Goal: Task Accomplishment & Management: Complete application form

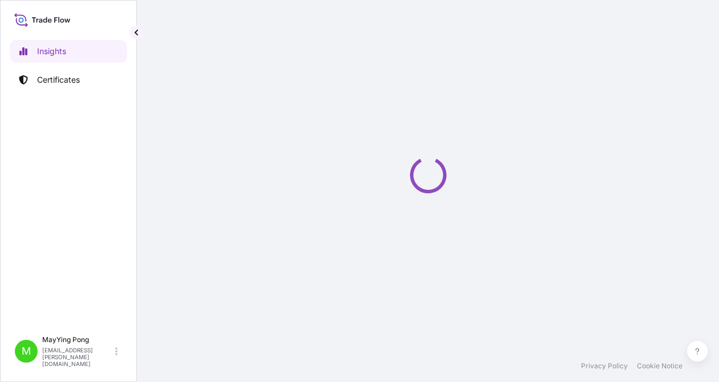
select select "2025"
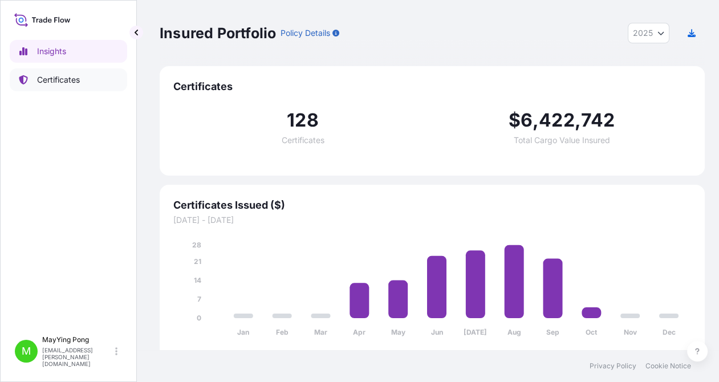
click at [64, 78] on p "Certificates" at bounding box center [58, 79] width 43 height 11
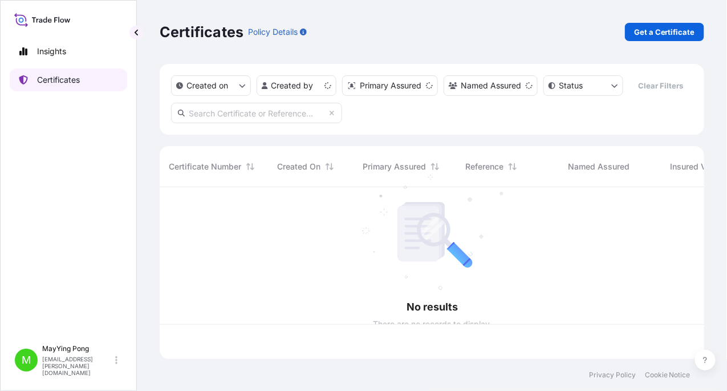
scroll to position [169, 536]
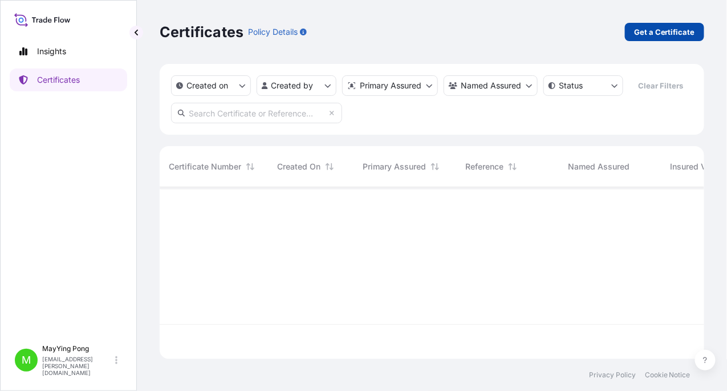
click at [661, 33] on p "Get a Certificate" at bounding box center [664, 31] width 61 height 11
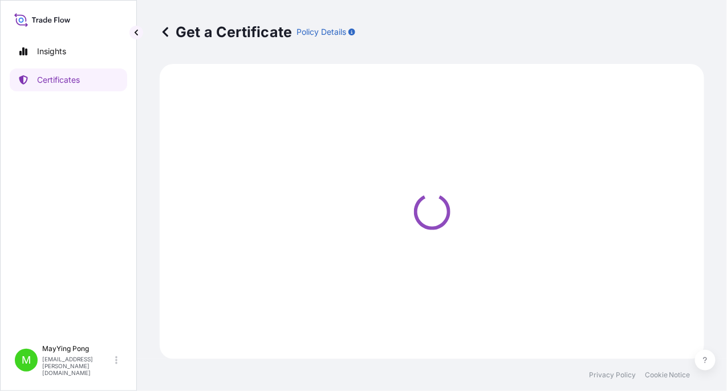
select select "Ocean Vessel"
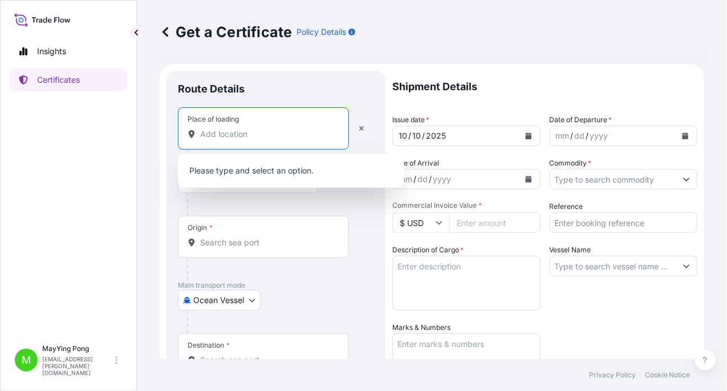
click at [234, 129] on input "Place of loading" at bounding box center [267, 133] width 135 height 11
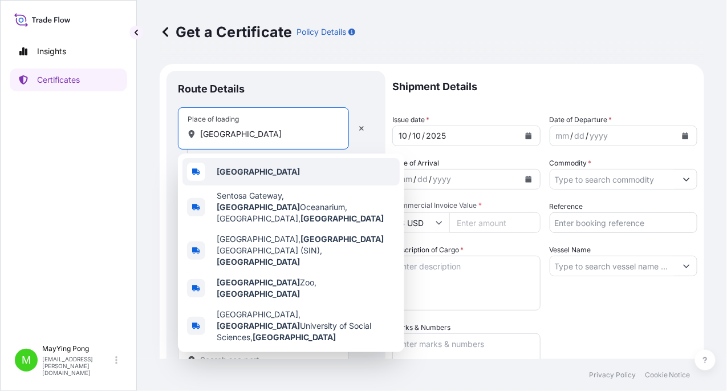
click at [236, 176] on span "[GEOGRAPHIC_DATA]" at bounding box center [258, 171] width 83 height 11
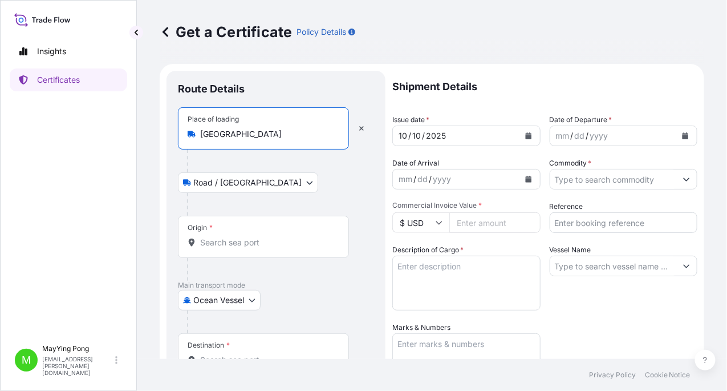
type input "[GEOGRAPHIC_DATA]"
click at [212, 243] on div "Origin *" at bounding box center [263, 237] width 171 height 42
click at [212, 243] on input "Origin *" at bounding box center [267, 242] width 135 height 11
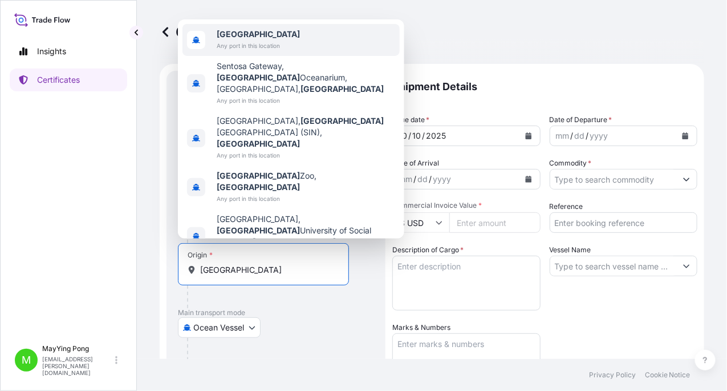
click at [230, 51] on span "Any port in this location" at bounding box center [258, 45] width 83 height 11
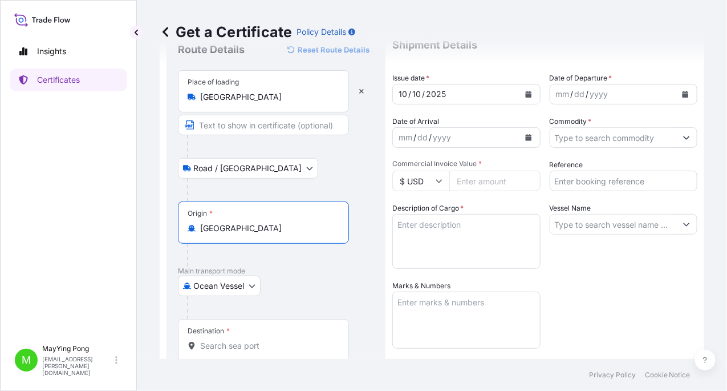
scroll to position [114, 0]
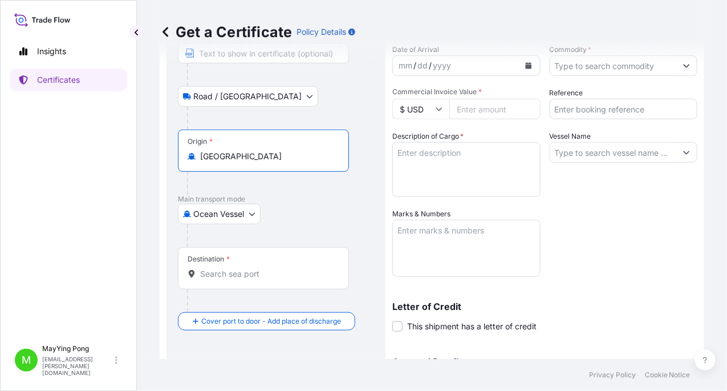
type input "[GEOGRAPHIC_DATA]"
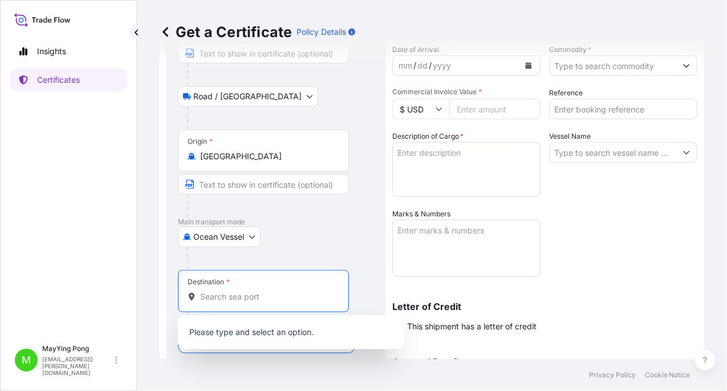
click at [219, 277] on div "Destination *" at bounding box center [263, 291] width 171 height 42
click at [219, 291] on input "Destination *" at bounding box center [267, 296] width 135 height 11
click at [238, 296] on input "Destination * Please select a destination" at bounding box center [267, 296] width 135 height 11
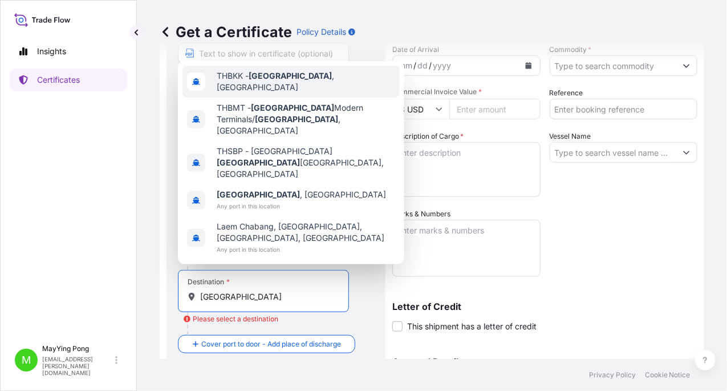
click at [266, 93] on span "THBKK - [GEOGRAPHIC_DATA] , [GEOGRAPHIC_DATA]" at bounding box center [306, 81] width 179 height 23
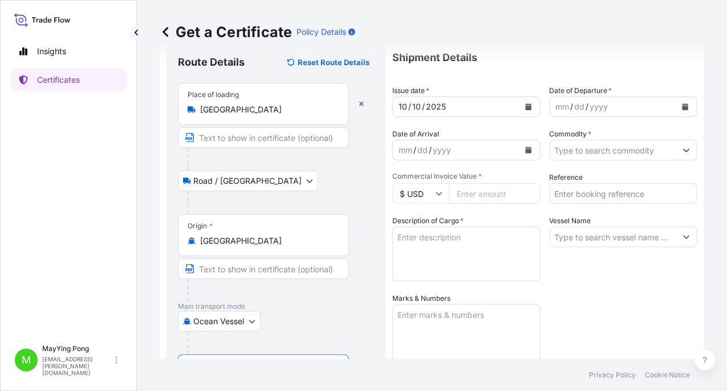
scroll to position [0, 0]
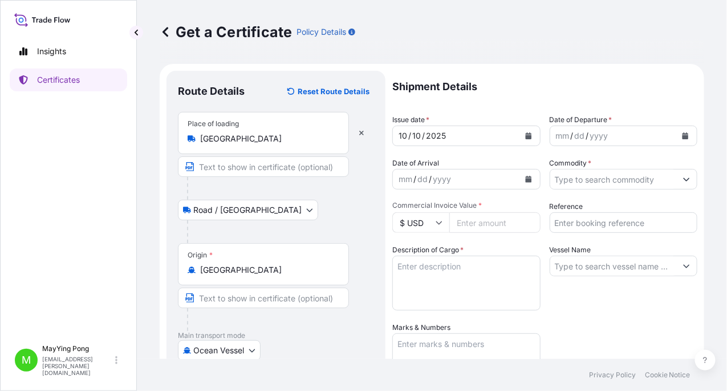
type input "THBKK - [GEOGRAPHIC_DATA], [GEOGRAPHIC_DATA]"
click at [525, 136] on icon "Calendar" at bounding box center [528, 135] width 6 height 7
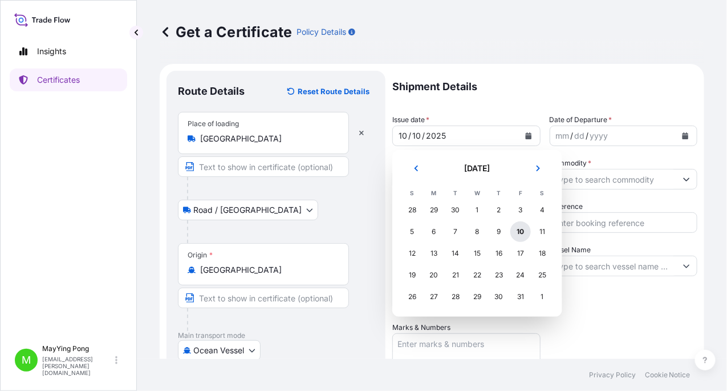
click at [520, 232] on div "10" at bounding box center [521, 231] width 21 height 21
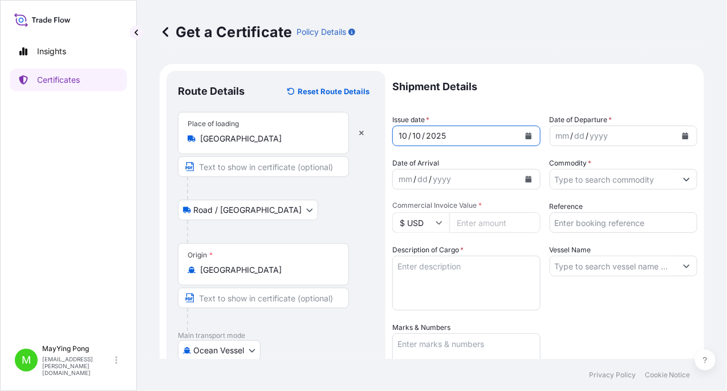
click at [612, 135] on div "mm / dd / yyyy" at bounding box center [613, 135] width 127 height 21
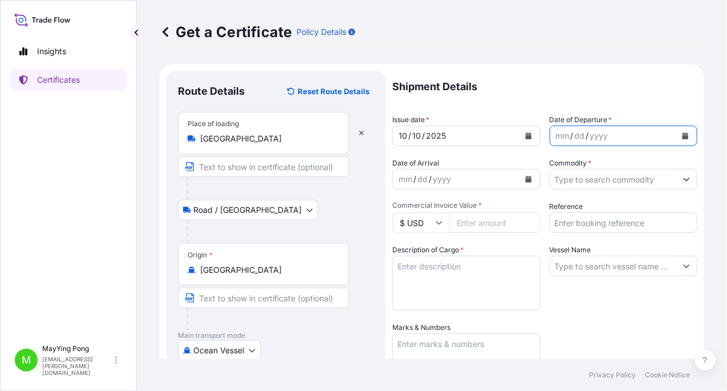
click at [676, 134] on button "Calendar" at bounding box center [685, 136] width 18 height 18
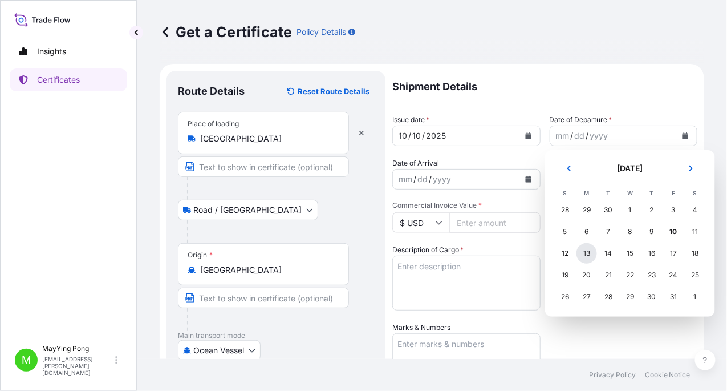
click at [585, 253] on div "13" at bounding box center [587, 253] width 21 height 21
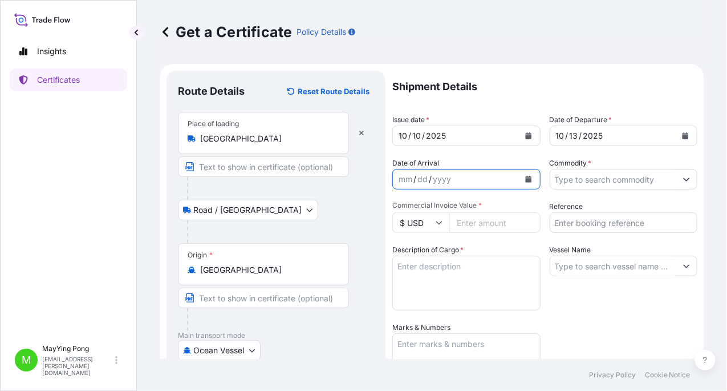
click at [525, 180] on icon "Calendar" at bounding box center [528, 179] width 6 height 7
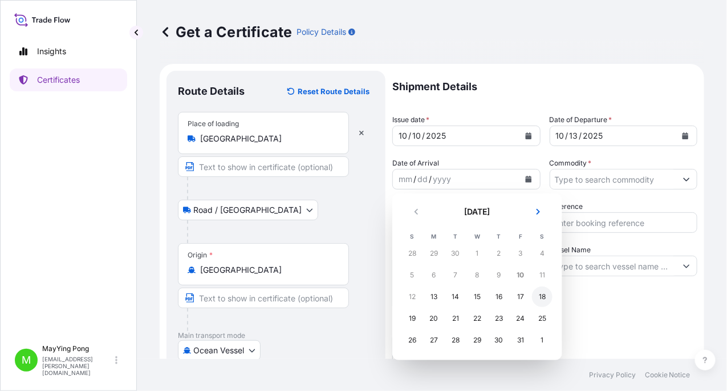
click at [541, 297] on div "18" at bounding box center [542, 296] width 21 height 21
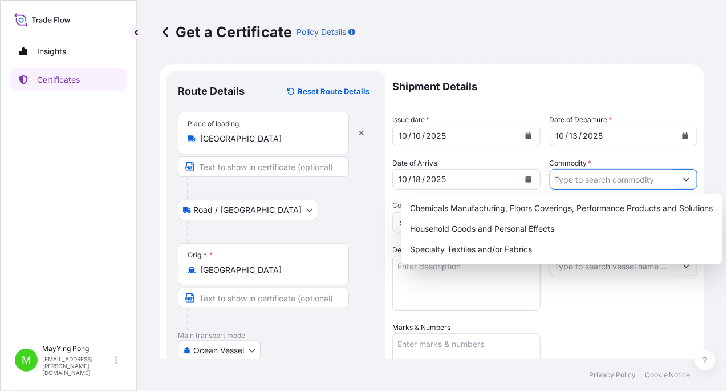
click at [577, 181] on input "Commodity *" at bounding box center [613, 179] width 127 height 21
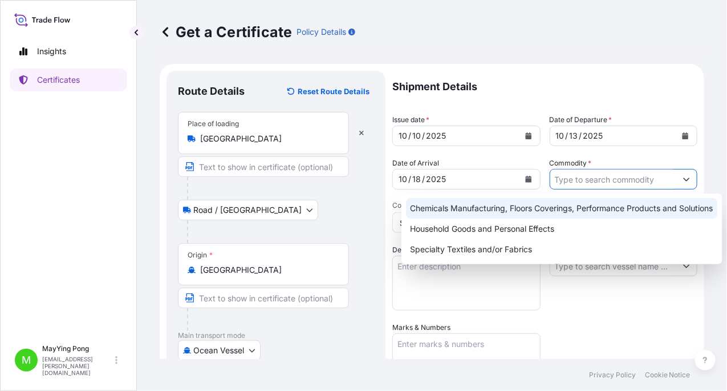
click at [544, 216] on div "Chemicals Manufacturing, Floors Coverings, Performance Products and Solutions" at bounding box center [562, 208] width 312 height 21
type input "Chemicals Manufacturing, Floors Coverings, Performance Products and Solutions"
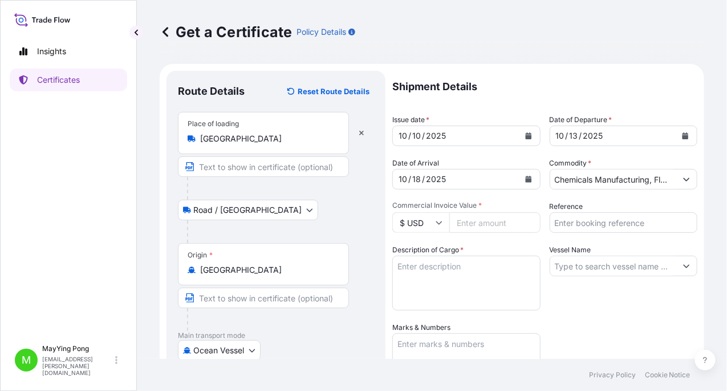
click at [468, 222] on input "Commercial Invoice Value *" at bounding box center [494, 222] width 91 height 21
type input "44000"
drag, startPoint x: 586, startPoint y: 224, endPoint x: 579, endPoint y: 222, distance: 6.9
click at [586, 224] on input "Reference" at bounding box center [624, 222] width 148 height 21
type input "1003590882"
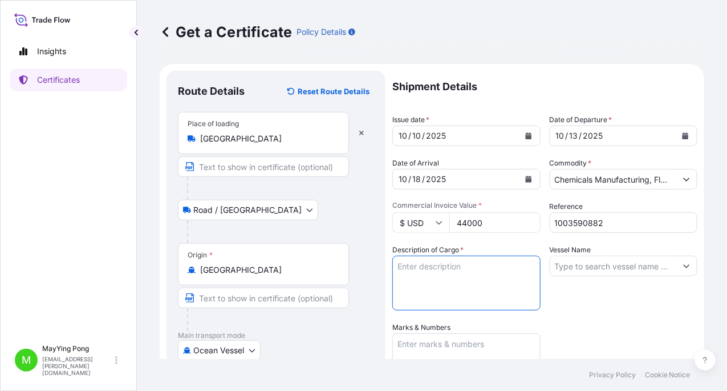
click at [483, 262] on textarea "Description of Cargo *" at bounding box center [466, 283] width 148 height 55
click at [412, 270] on textarea "Description of Cargo *" at bounding box center [466, 283] width 148 height 55
paste textarea "2 PALLET OF 100 BAGS OF MILLAD NX 8000"
type textarea "2 PALLET OF 100 BAGS OF MILLAD NX 8000"
click at [574, 263] on input "Vessel Name" at bounding box center [613, 266] width 127 height 21
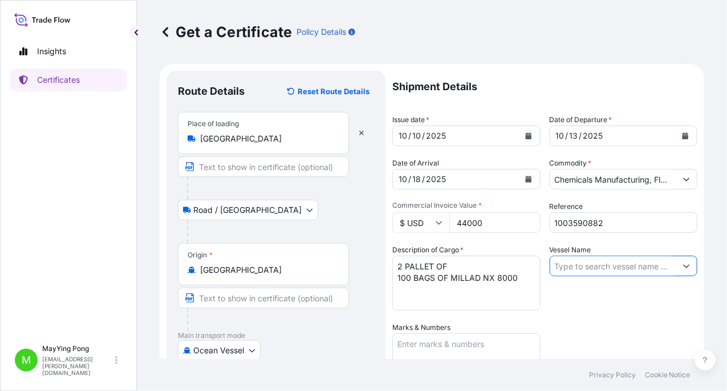
click at [560, 265] on input "Vessel Name" at bounding box center [613, 266] width 127 height 21
paste input "PO NO. 2502921-1"
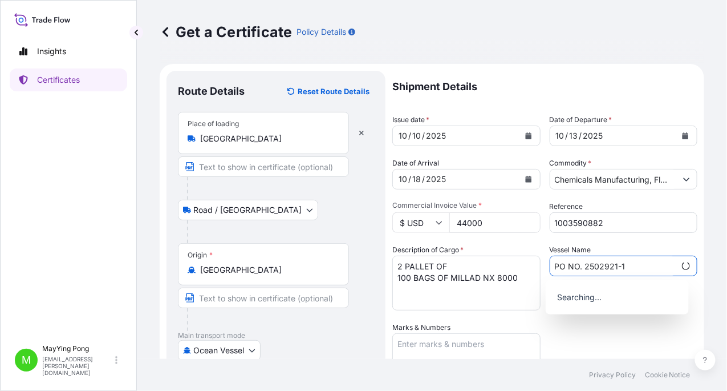
type input "PO NO. 2502921-1"
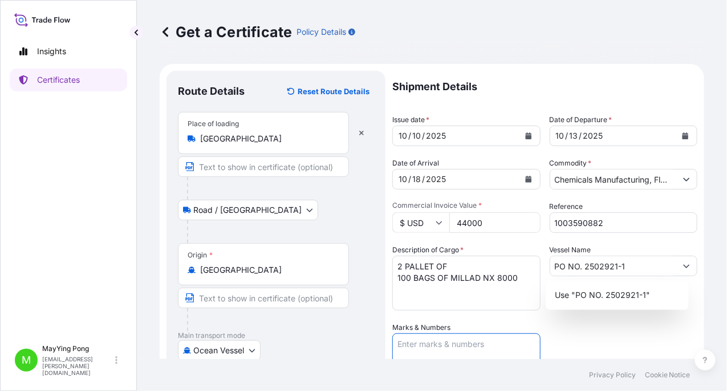
click at [447, 346] on textarea "Marks & Numbers" at bounding box center [466, 361] width 148 height 57
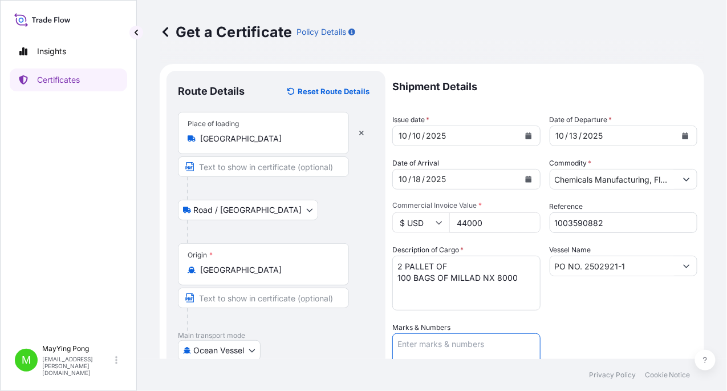
paste textarea "PO NO. 2502921-1"
type textarea "PO NO. 2502921-1"
drag, startPoint x: 622, startPoint y: 268, endPoint x: 462, endPoint y: 260, distance: 160.5
click at [462, 260] on div "Shipment Details Issue date * [DATE] Date of Departure * [DATE] Date of Arrival…" at bounding box center [544, 321] width 305 height 500
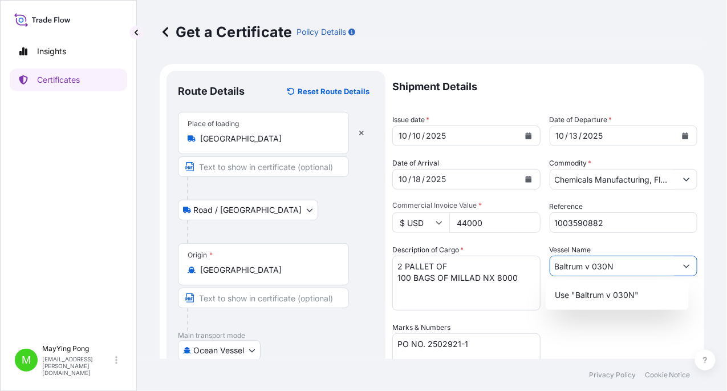
type input "Baltrum v 030N"
click at [399, 338] on textarea "PO NO. 2502921-1" at bounding box center [466, 361] width 148 height 57
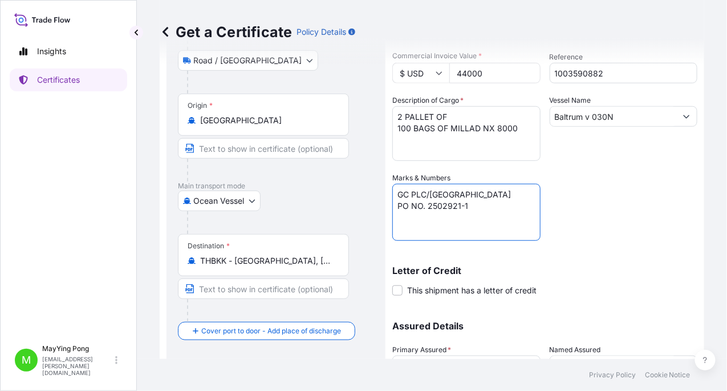
scroll to position [229, 0]
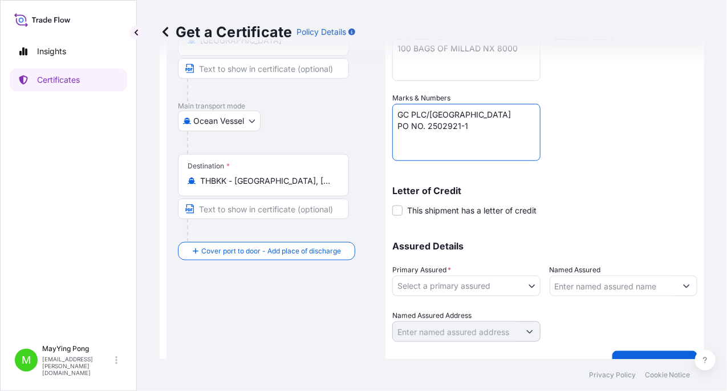
type textarea "GC PLC/[GEOGRAPHIC_DATA] PO NO. 2502921-1"
click at [524, 285] on body "Insights Certificates M MayYing Pong [EMAIL_ADDRESS][PERSON_NAME][DOMAIN_NAME] …" at bounding box center [363, 195] width 727 height 391
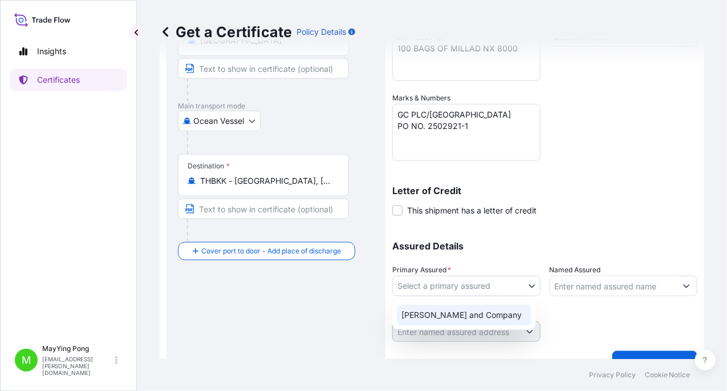
click at [496, 312] on div "[PERSON_NAME] and Company" at bounding box center [464, 315] width 135 height 21
select select "31531"
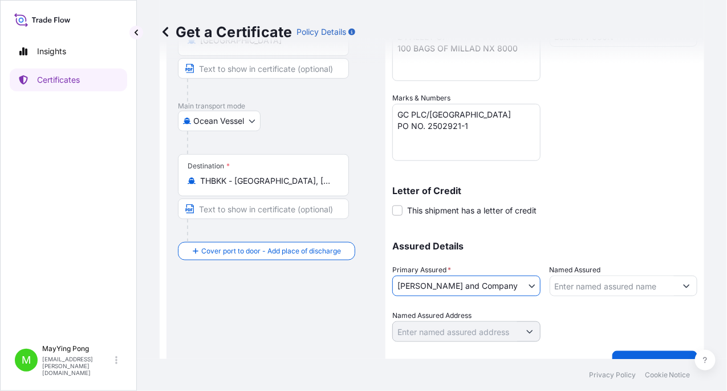
click at [597, 287] on input "Named Assured" at bounding box center [613, 286] width 127 height 21
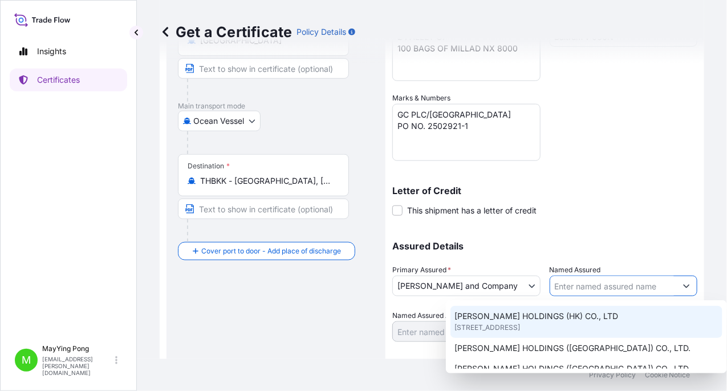
scroll to position [228, 0]
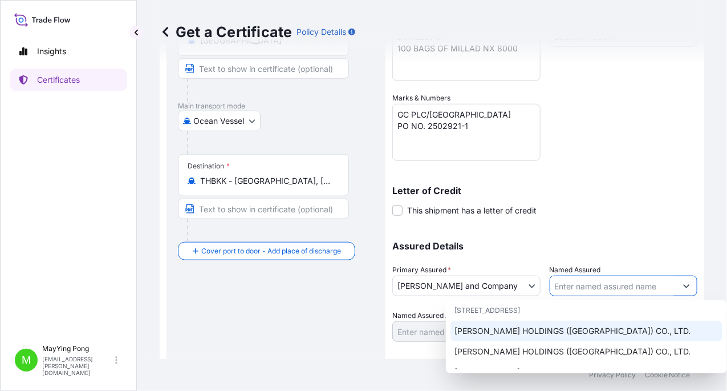
click at [572, 327] on div "[PERSON_NAME] HOLDINGS ([GEOGRAPHIC_DATA]) CO., LTD." at bounding box center [587, 331] width 272 height 21
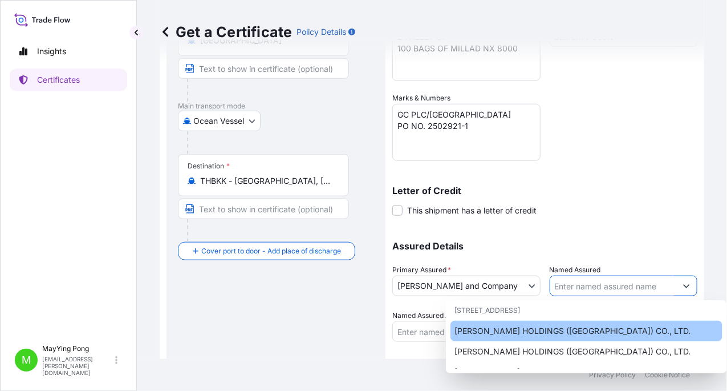
type input "[PERSON_NAME] HOLDINGS ([GEOGRAPHIC_DATA]) CO., LTD."
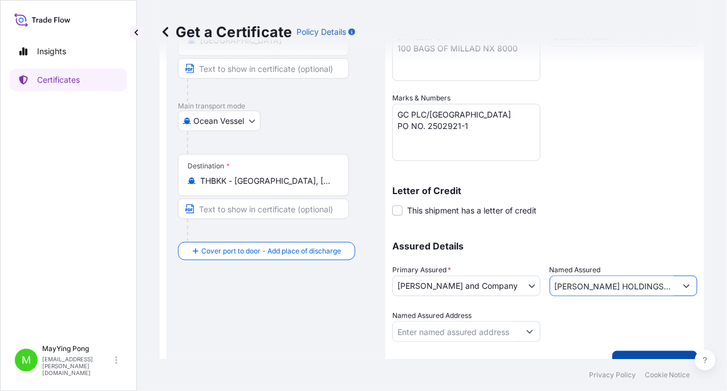
scroll to position [250, 0]
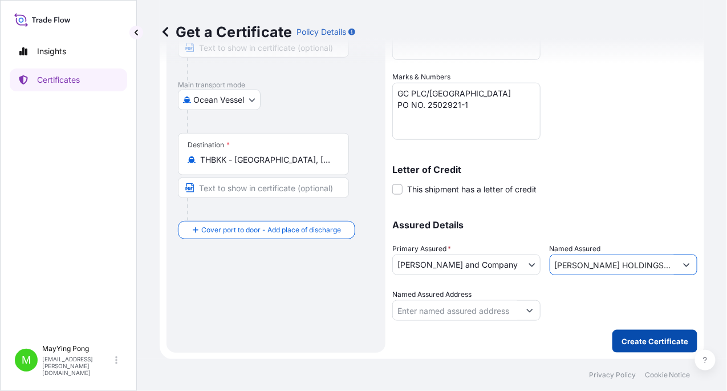
click at [641, 340] on p "Create Certificate" at bounding box center [655, 340] width 67 height 11
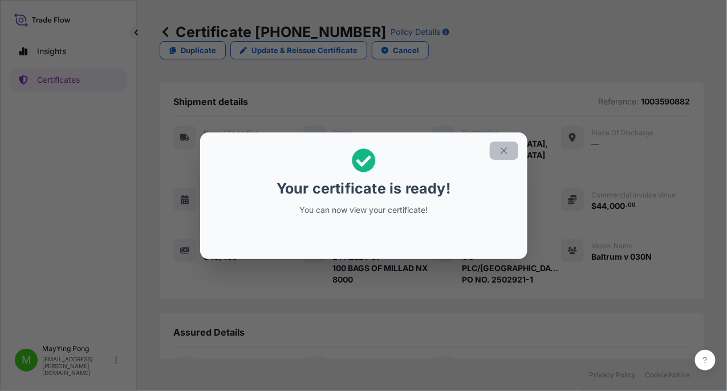
click at [503, 151] on icon "button" at bounding box center [504, 150] width 6 height 6
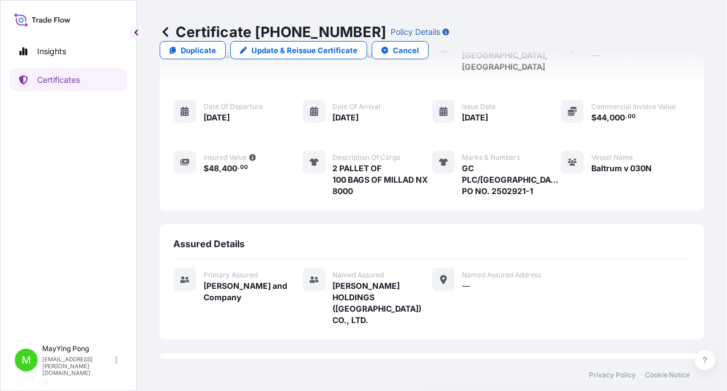
scroll to position [135, 0]
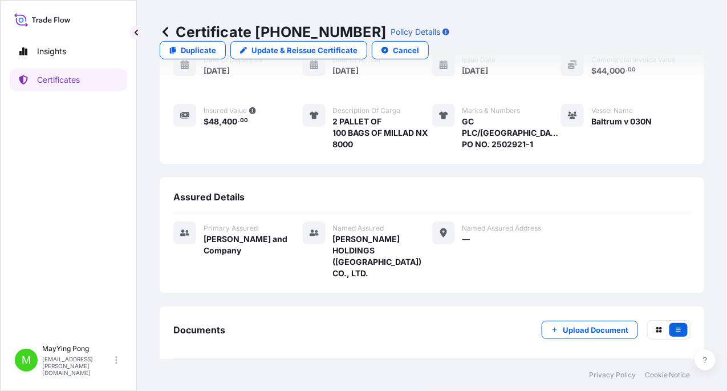
click at [220, 379] on span "Certificate" at bounding box center [224, 384] width 41 height 11
click at [76, 76] on p "Certificates" at bounding box center [58, 79] width 43 height 11
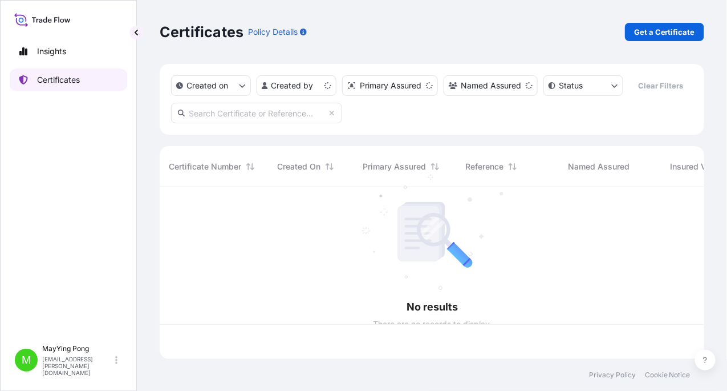
scroll to position [169, 536]
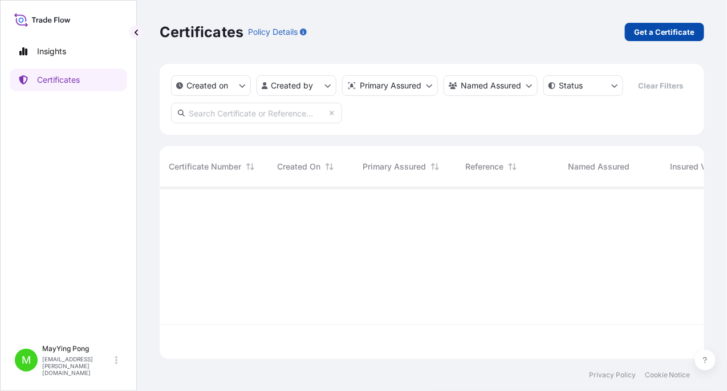
click at [669, 29] on p "Get a Certificate" at bounding box center [664, 31] width 61 height 11
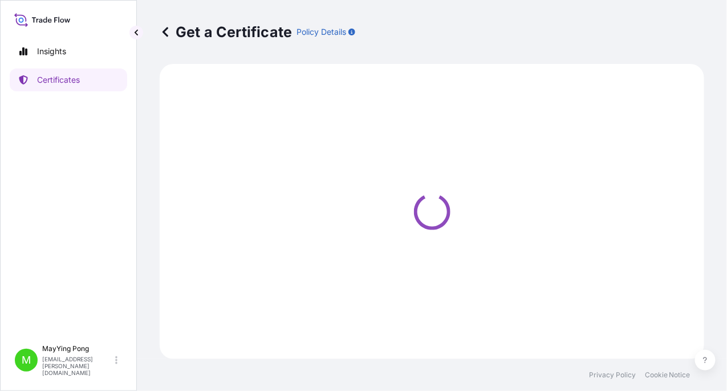
select select "Ocean Vessel"
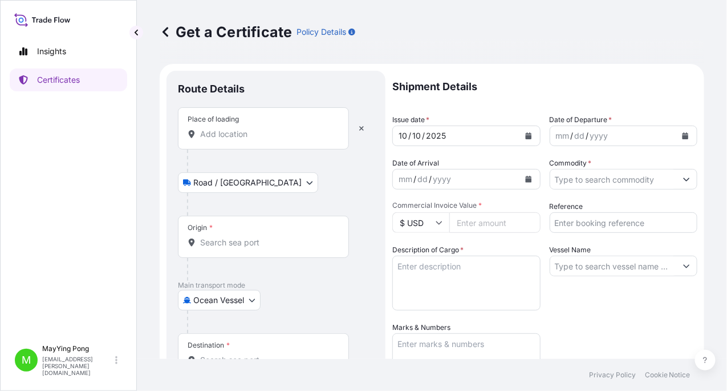
click at [240, 126] on div "Place of loading" at bounding box center [263, 128] width 171 height 42
click at [240, 128] on input "Place of loading" at bounding box center [267, 133] width 135 height 11
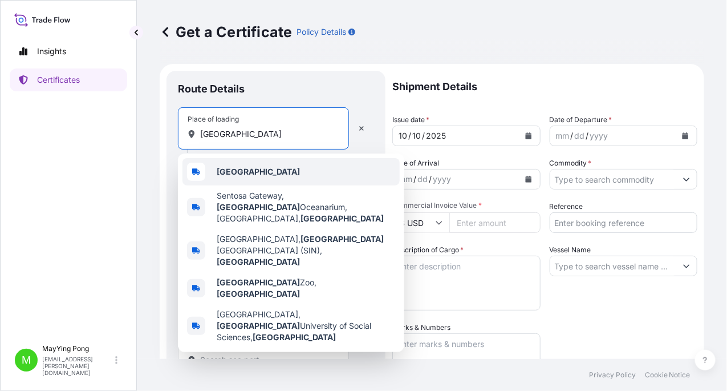
click at [234, 173] on b "[GEOGRAPHIC_DATA]" at bounding box center [258, 172] width 83 height 10
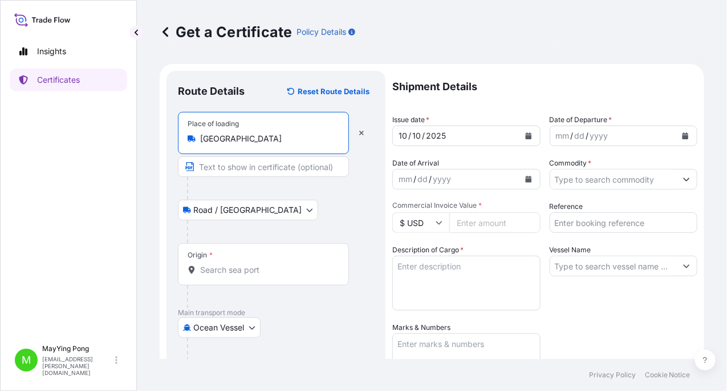
type input "[GEOGRAPHIC_DATA]"
click at [234, 268] on input "Origin *" at bounding box center [267, 269] width 135 height 11
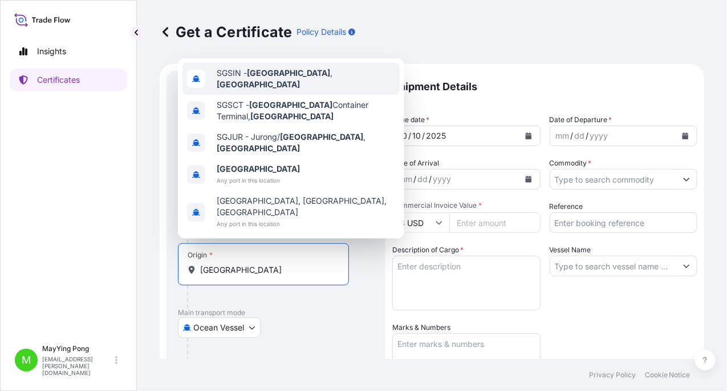
click at [277, 95] on div "SGSIN - [GEOGRAPHIC_DATA] , [GEOGRAPHIC_DATA]" at bounding box center [291, 79] width 217 height 32
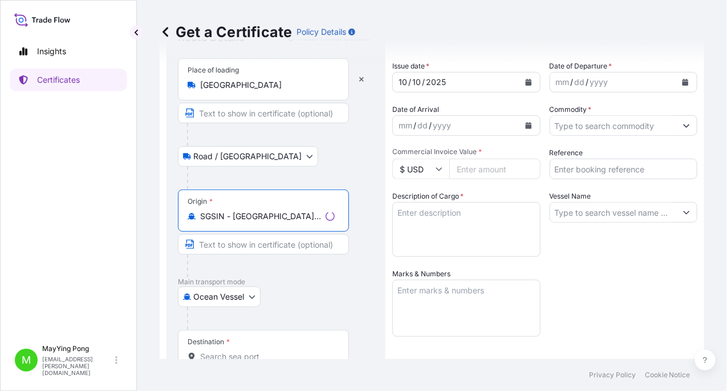
scroll to position [114, 0]
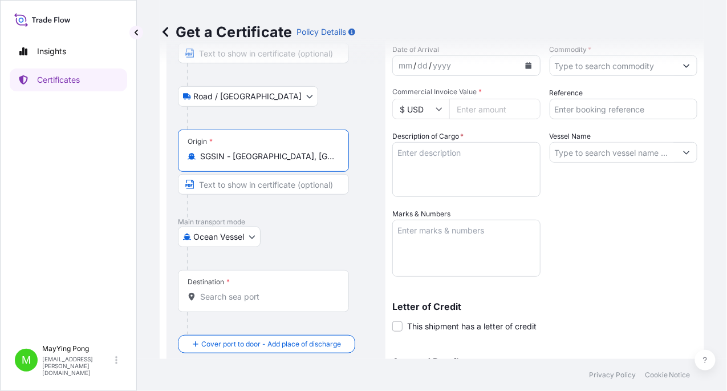
type input "SGSIN - [GEOGRAPHIC_DATA], [GEOGRAPHIC_DATA]"
click at [228, 291] on input "Destination *" at bounding box center [267, 296] width 135 height 11
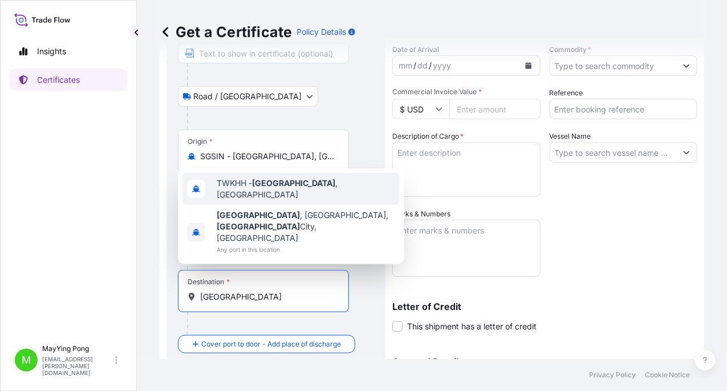
click at [291, 205] on div "TWKHH - [GEOGRAPHIC_DATA] , [GEOGRAPHIC_DATA]" at bounding box center [291, 189] width 217 height 32
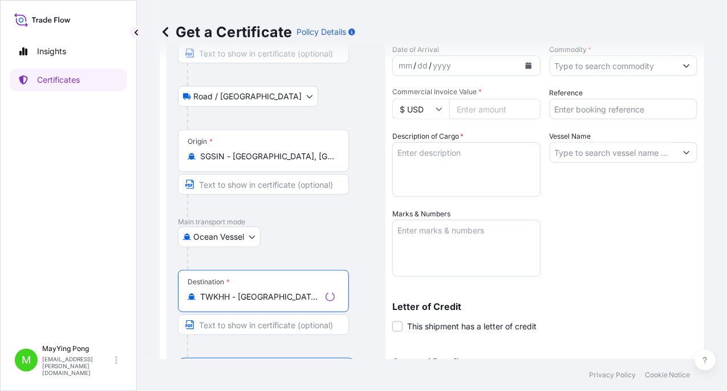
scroll to position [0, 0]
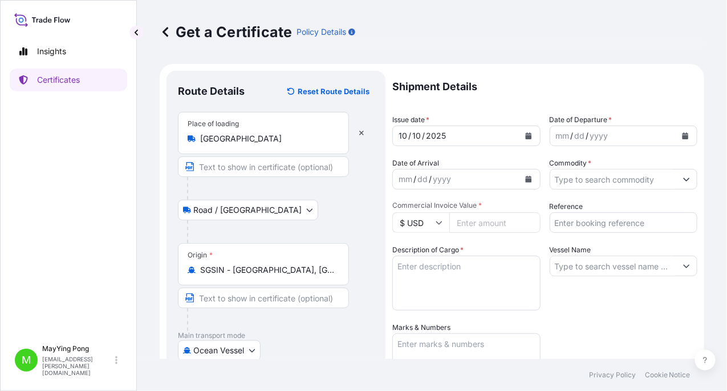
type input "TWKHH - [GEOGRAPHIC_DATA], [GEOGRAPHIC_DATA]"
click at [525, 136] on icon "Calendar" at bounding box center [528, 135] width 6 height 7
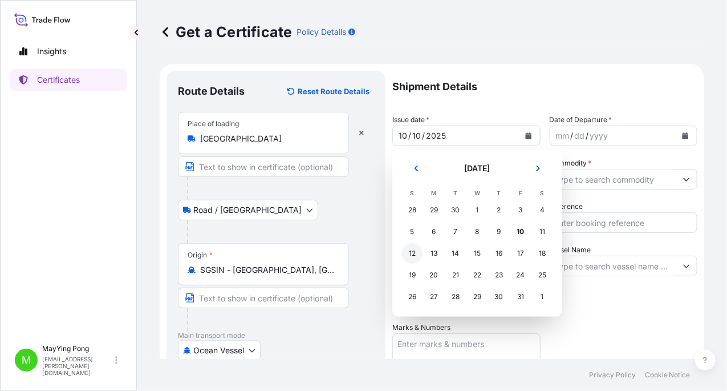
click at [412, 254] on div "12" at bounding box center [412, 253] width 21 height 21
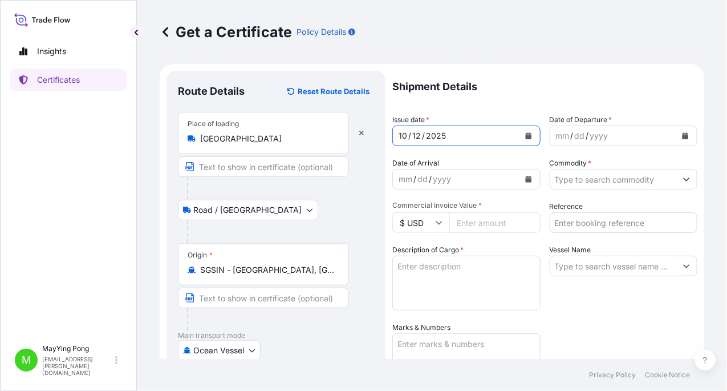
click at [676, 136] on button "Calendar" at bounding box center [685, 136] width 18 height 18
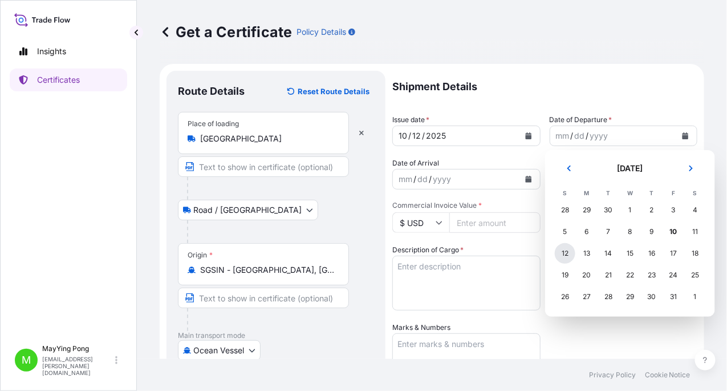
click at [564, 254] on div "12" at bounding box center [565, 253] width 21 height 21
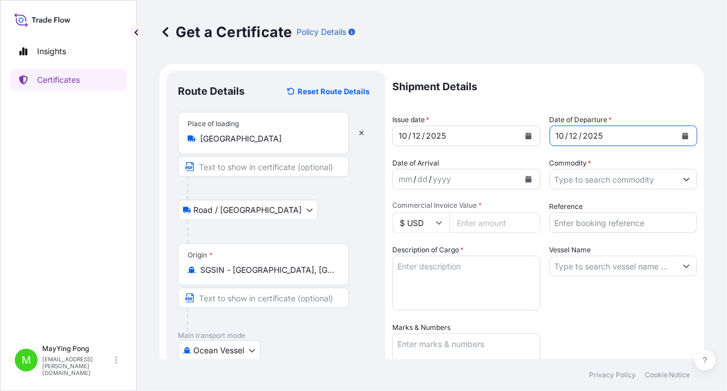
click at [520, 183] on button "Calendar" at bounding box center [529, 179] width 18 height 18
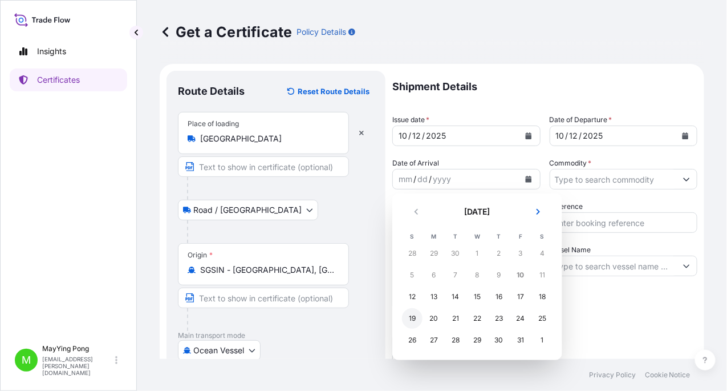
click at [412, 321] on div "19" at bounding box center [412, 318] width 21 height 21
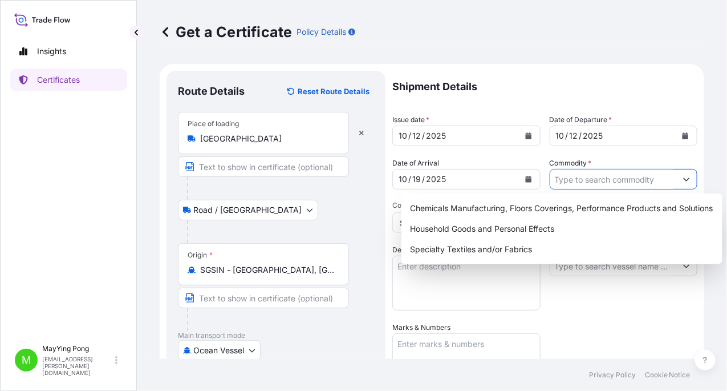
click at [679, 184] on button "Show suggestions" at bounding box center [686, 179] width 21 height 21
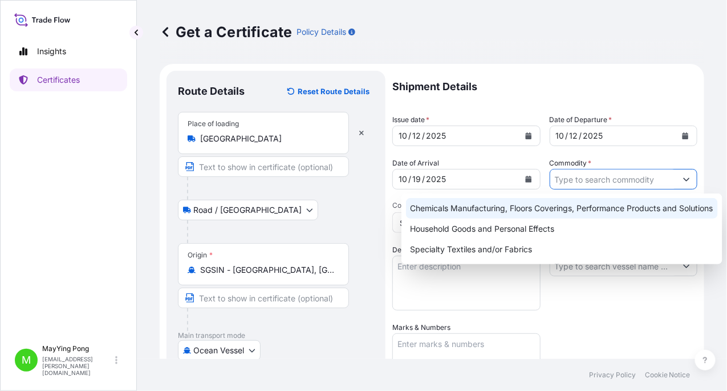
click at [586, 213] on div "Chemicals Manufacturing, Floors Coverings, Performance Products and Solutions" at bounding box center [562, 208] width 312 height 21
type input "Chemicals Manufacturing, Floors Coverings, Performance Products and Solutions"
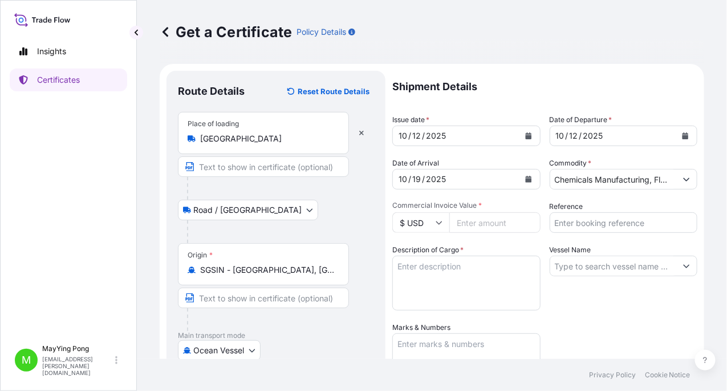
click at [494, 224] on input "Commercial Invoice Value *" at bounding box center [494, 222] width 91 height 21
type input "78000"
click at [622, 223] on input "Reference" at bounding box center [624, 222] width 148 height 21
type input "1003596940"
click at [435, 274] on textarea "Description of Cargo *" at bounding box center [466, 283] width 148 height 55
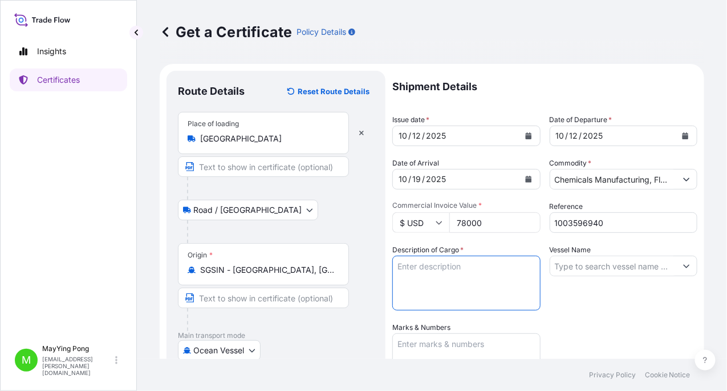
paste textarea "5 PALLET OF 250 BAGS OF MILLAD NX 8000"
drag, startPoint x: 513, startPoint y: 277, endPoint x: 485, endPoint y: 279, distance: 28.6
click at [485, 279] on textarea "5 PALLET OF 250 BAGS OF MILLAD NX 8000" at bounding box center [466, 283] width 148 height 55
type textarea "5 PALLET OF 250 BAGS OF HYPERFORM HPN20E"
click at [592, 264] on input "Vessel Name" at bounding box center [613, 266] width 127 height 21
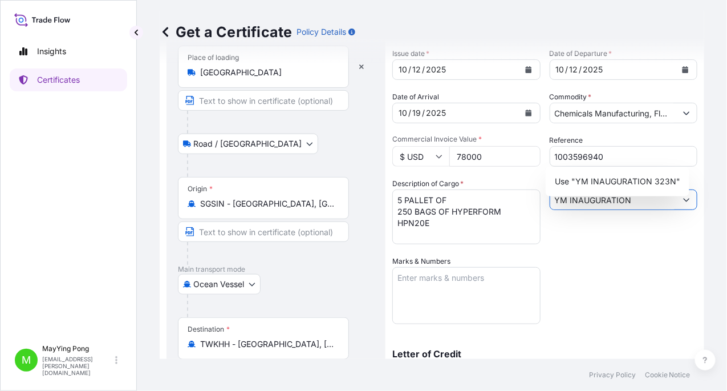
scroll to position [114, 0]
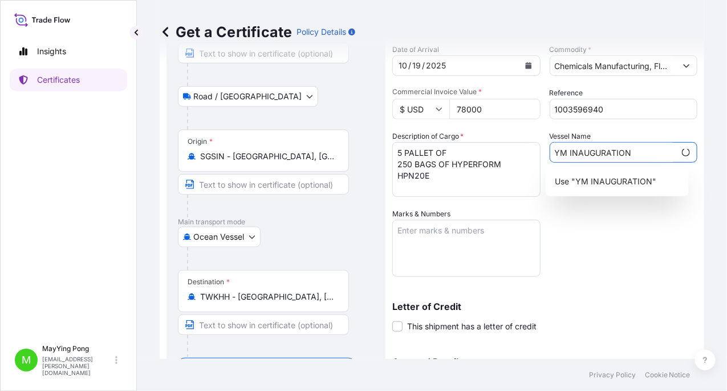
type input "YM INAUGURATION"
click at [420, 236] on textarea "Marks & Numbers" at bounding box center [466, 248] width 148 height 57
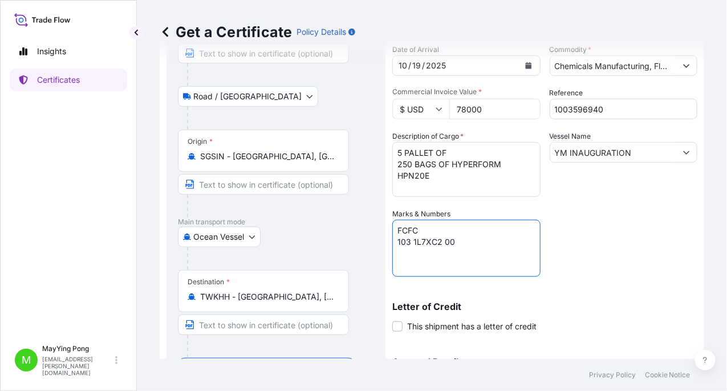
scroll to position [250, 0]
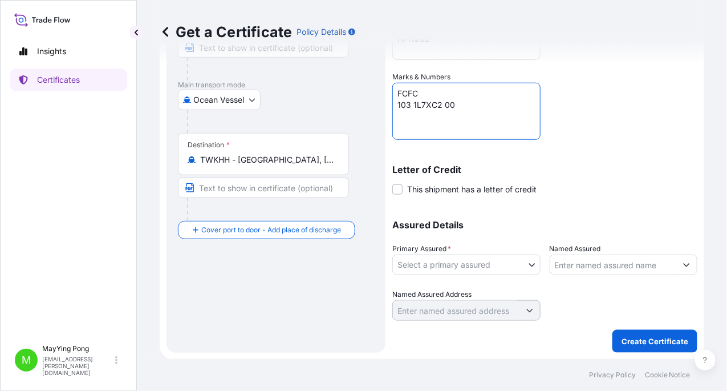
type textarea "FCFC 103 1L7XC2 00"
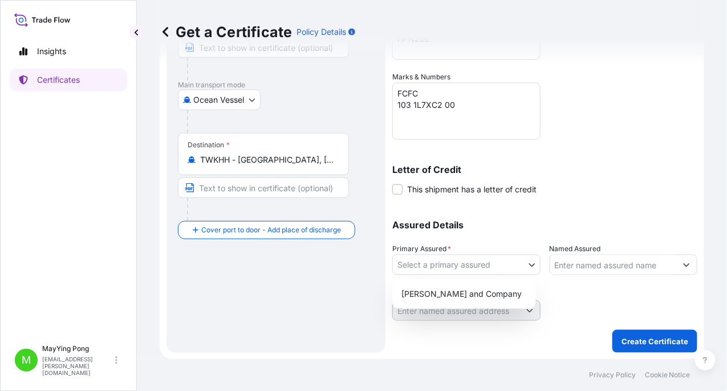
click at [518, 264] on body "Insights Certificates M MayYing Pong [EMAIL_ADDRESS][PERSON_NAME][DOMAIN_NAME] …" at bounding box center [363, 195] width 727 height 391
click at [465, 290] on div "[PERSON_NAME] and Company" at bounding box center [464, 293] width 135 height 21
select select "31531"
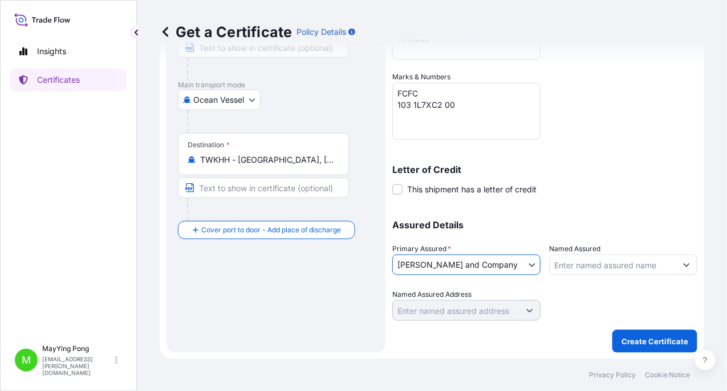
click at [580, 264] on input "Named Assured" at bounding box center [613, 264] width 127 height 21
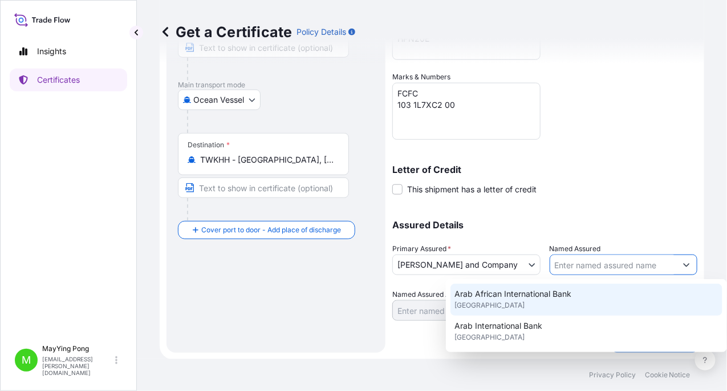
scroll to position [228, 0]
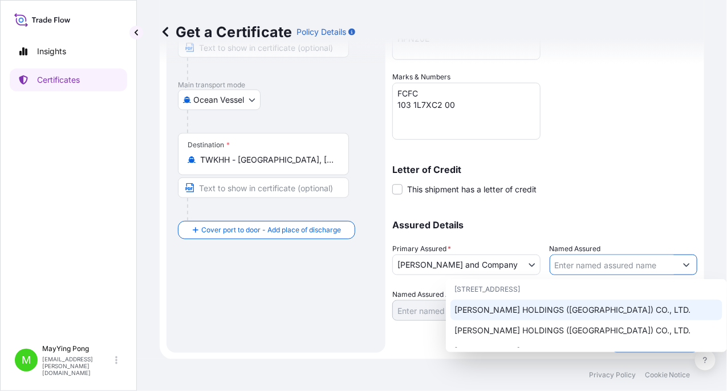
click at [582, 304] on span "[PERSON_NAME] HOLDINGS ([GEOGRAPHIC_DATA]) CO., LTD." at bounding box center [573, 309] width 236 height 11
type input "[PERSON_NAME] HOLDINGS ([GEOGRAPHIC_DATA]) CO., LTD."
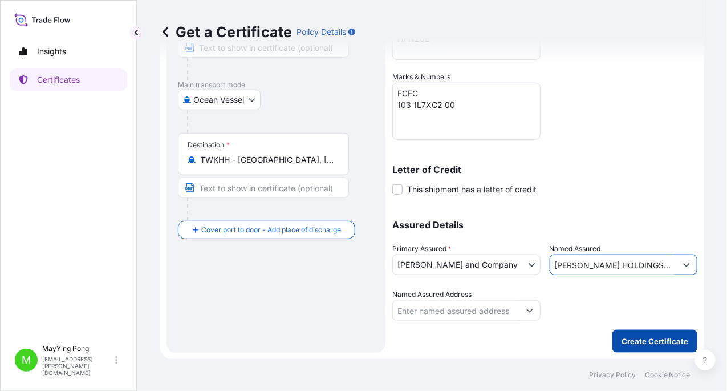
click at [639, 338] on p "Create Certificate" at bounding box center [655, 340] width 67 height 11
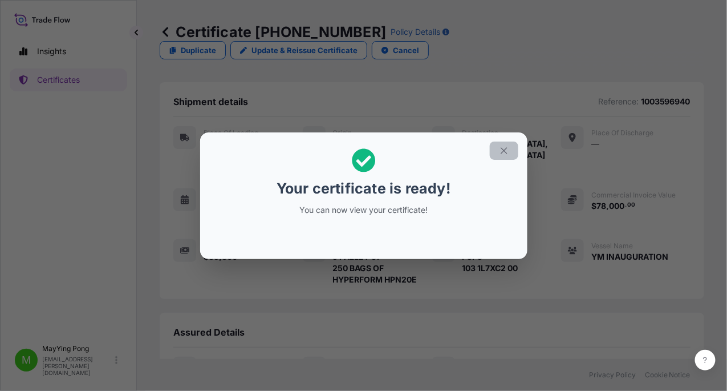
click at [501, 150] on icon "button" at bounding box center [504, 150] width 10 height 10
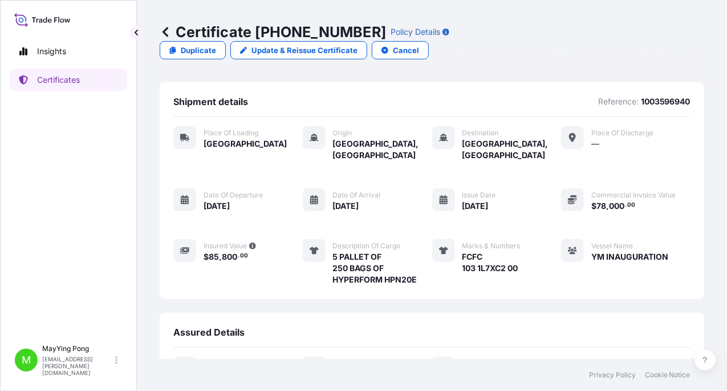
scroll to position [135, 0]
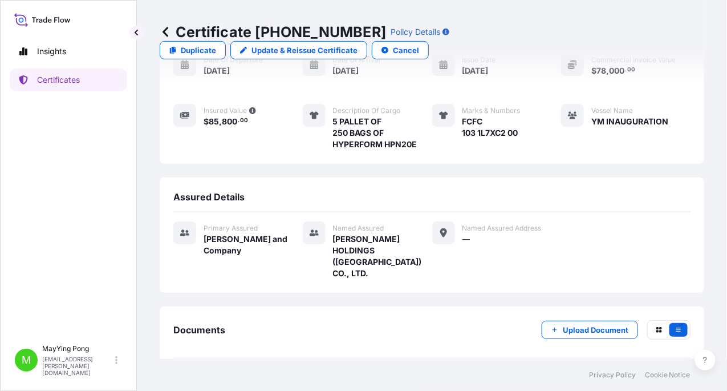
click at [215, 379] on span "Certificate" at bounding box center [224, 384] width 41 height 11
